Goal: Information Seeking & Learning: Learn about a topic

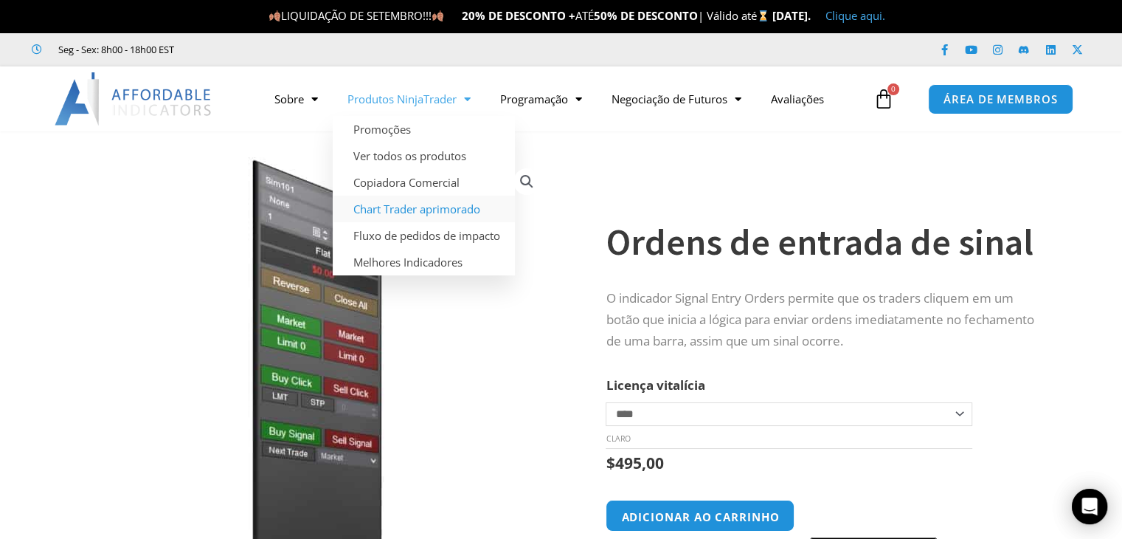
click at [432, 209] on font "Chart Trader aprimorado" at bounding box center [416, 208] width 127 height 15
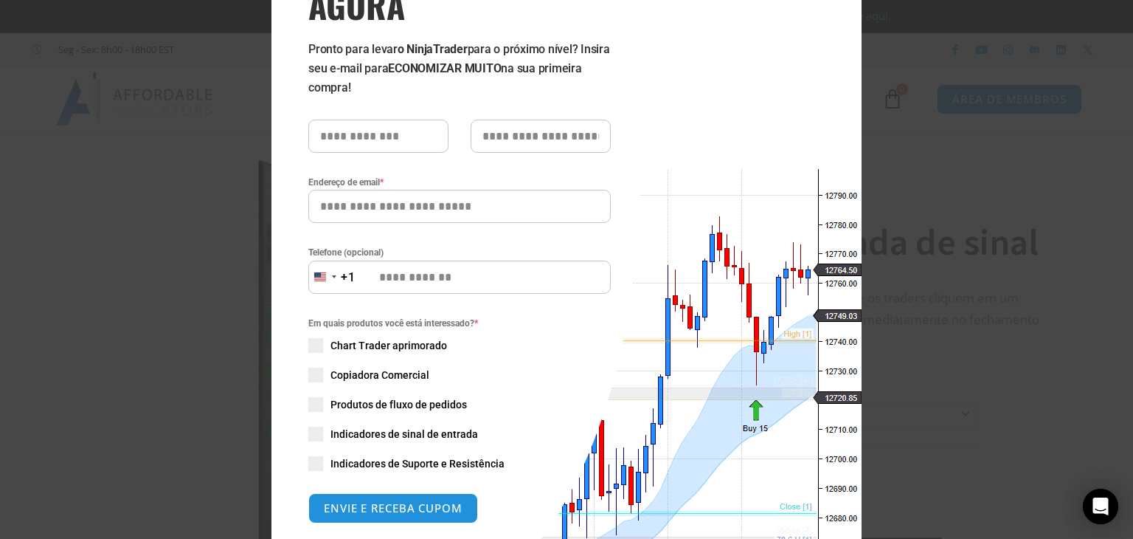
scroll to position [295, 0]
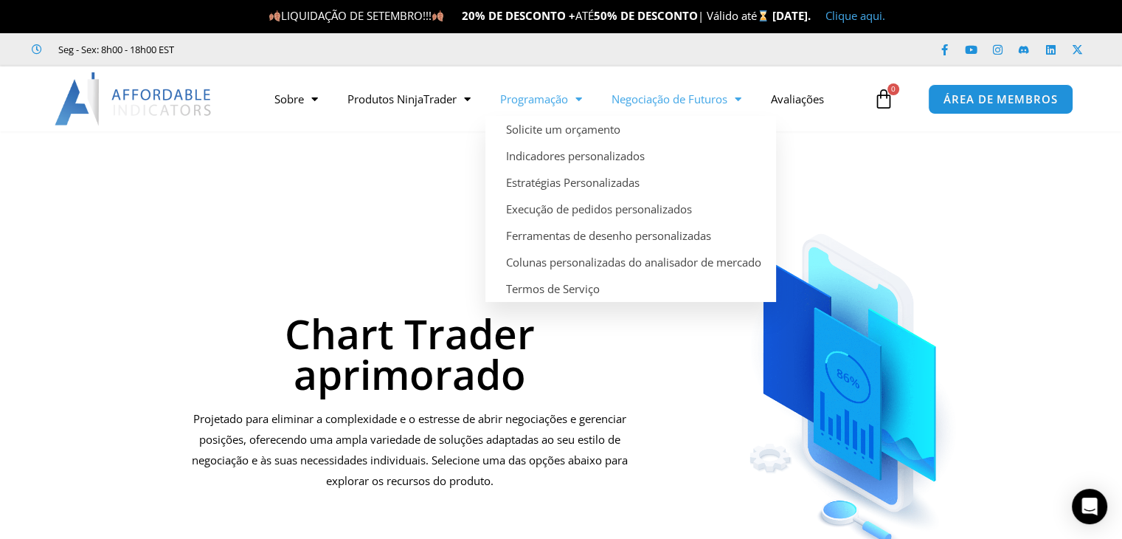
click at [741, 98] on span "Menu" at bounding box center [734, 99] width 14 height 26
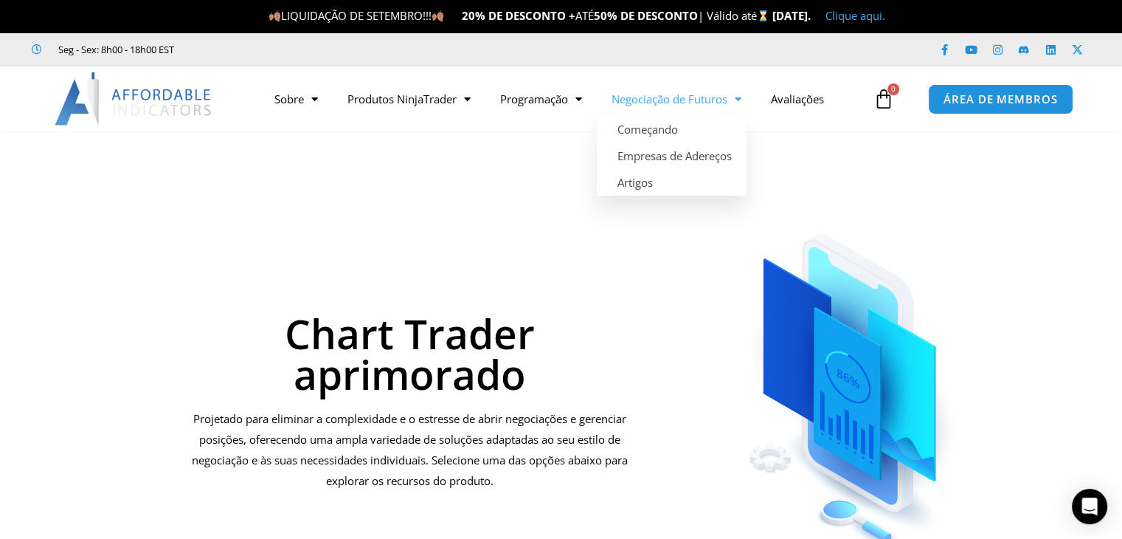
click at [741, 99] on span "Menu" at bounding box center [734, 99] width 14 height 26
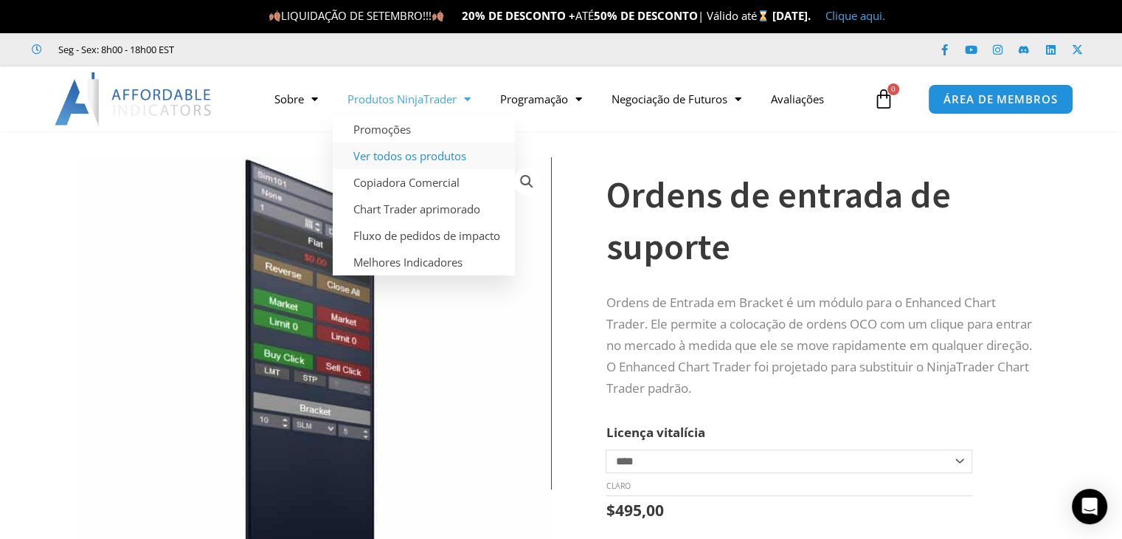
click at [445, 157] on font "Ver todos os produtos" at bounding box center [409, 155] width 113 height 15
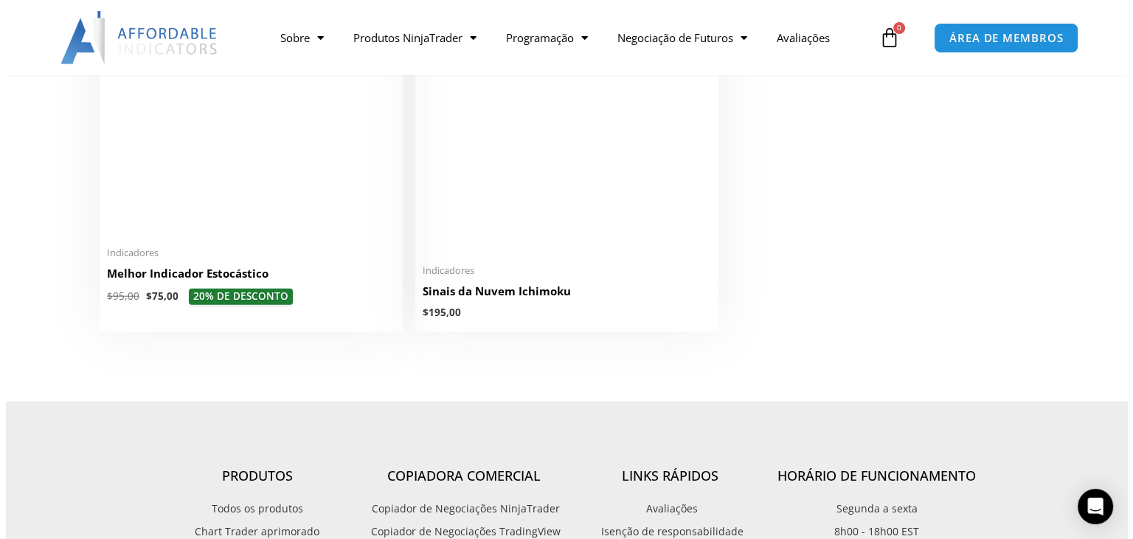
scroll to position [3880, 0]
